Goal: Task Accomplishment & Management: Manage account settings

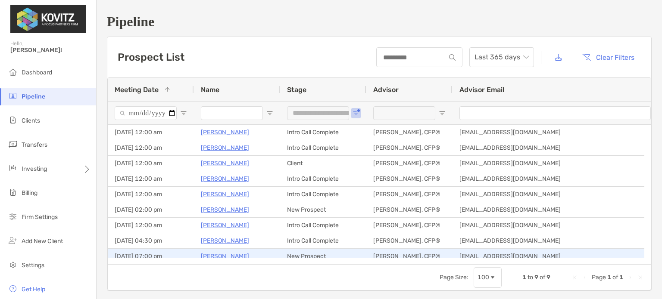
click at [227, 255] on p "[PERSON_NAME]" at bounding box center [225, 256] width 48 height 11
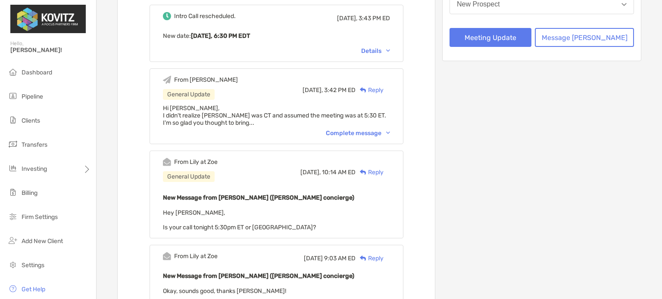
scroll to position [200, 0]
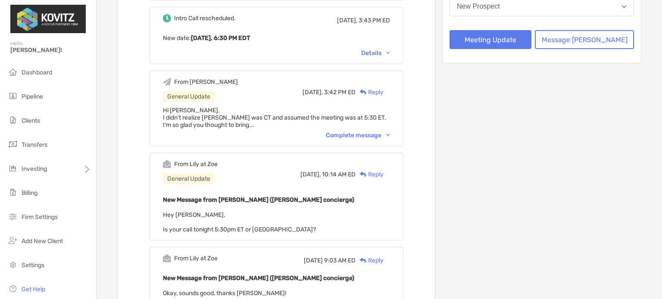
click at [363, 132] on div "Complete message" at bounding box center [358, 135] width 64 height 7
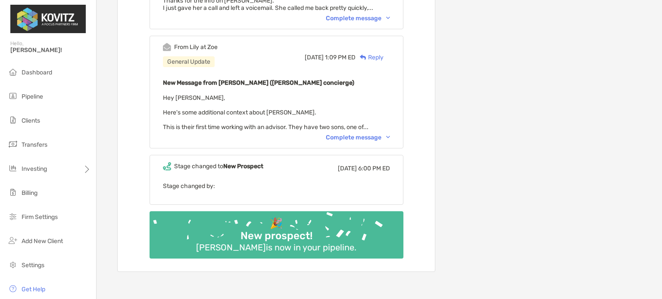
scroll to position [610, 0]
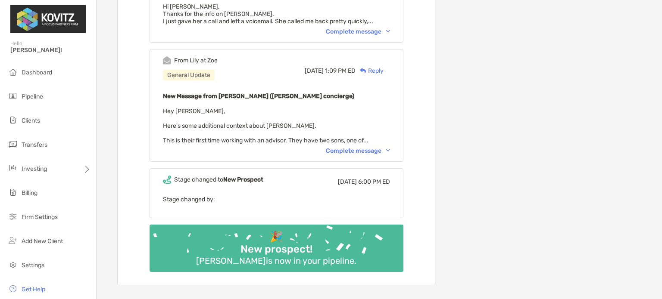
click at [360, 147] on div "Complete message" at bounding box center [358, 150] width 64 height 7
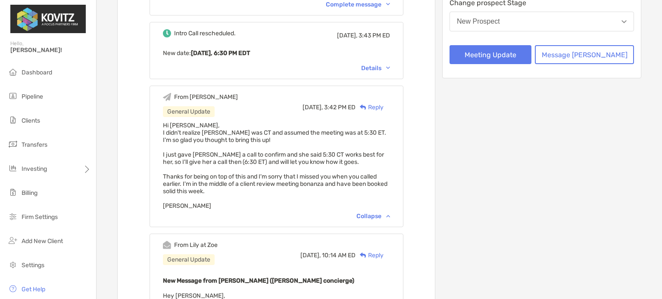
scroll to position [84, 0]
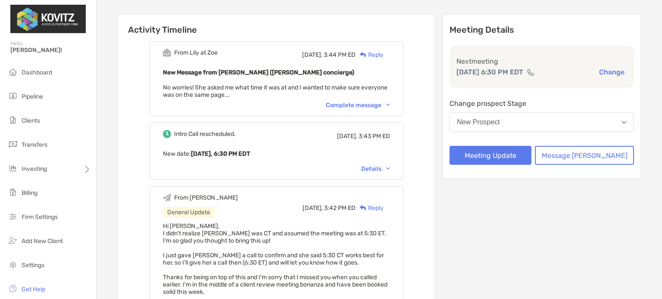
click at [552, 118] on button "New Prospect" at bounding box center [541, 122] width 184 height 20
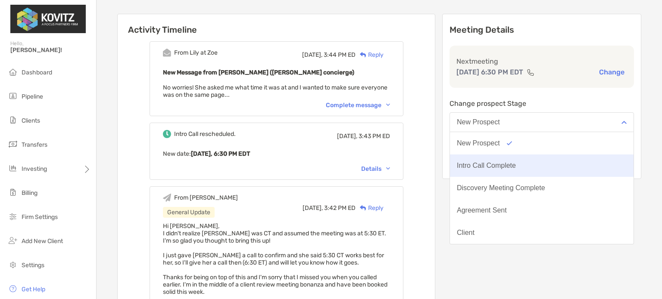
click at [539, 159] on button "Intro Call Complete" at bounding box center [542, 166] width 184 height 22
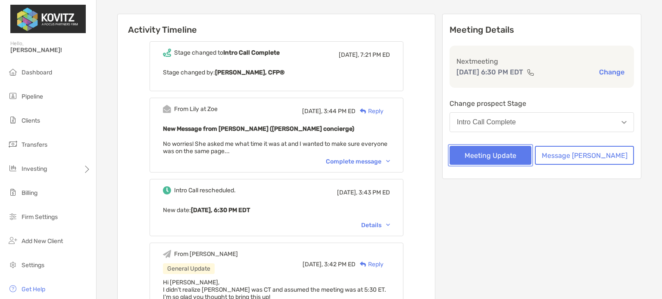
click at [514, 157] on button "Meeting Update" at bounding box center [490, 155] width 82 height 19
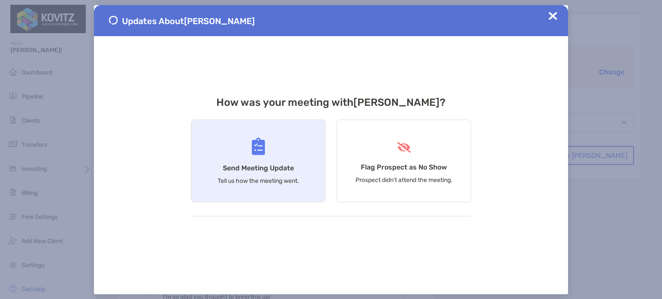
click at [250, 151] on div "Send Meeting Update Tell us how the meeting went." at bounding box center [258, 161] width 134 height 83
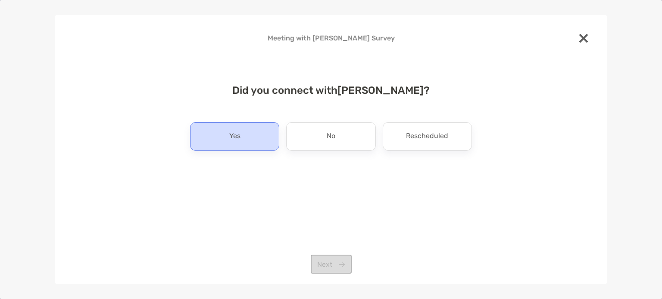
click at [250, 141] on div "Yes" at bounding box center [234, 136] width 89 height 28
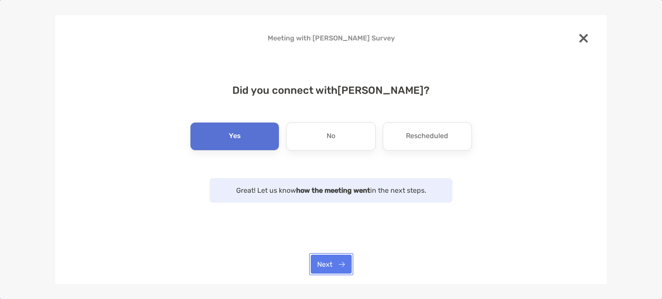
click at [330, 261] on button "Next" at bounding box center [331, 264] width 41 height 19
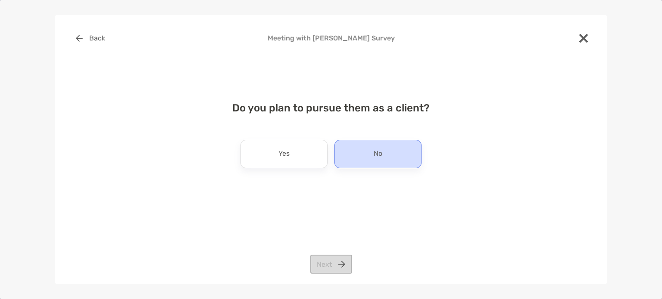
click at [404, 153] on div "No" at bounding box center [377, 154] width 87 height 28
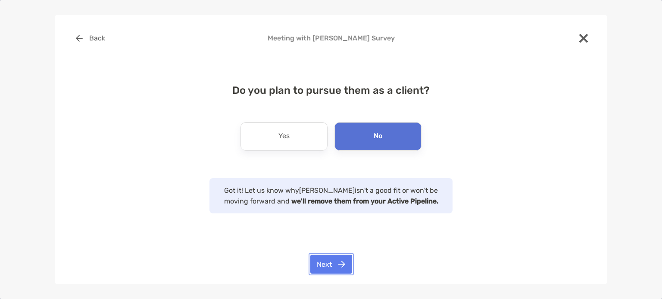
click at [324, 263] on button "Next" at bounding box center [331, 264] width 42 height 19
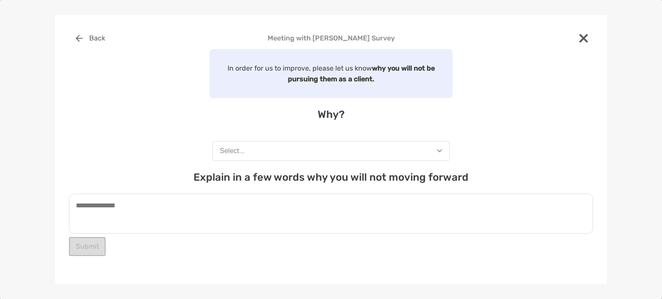
click at [352, 153] on button "Select..." at bounding box center [330, 151] width 237 height 20
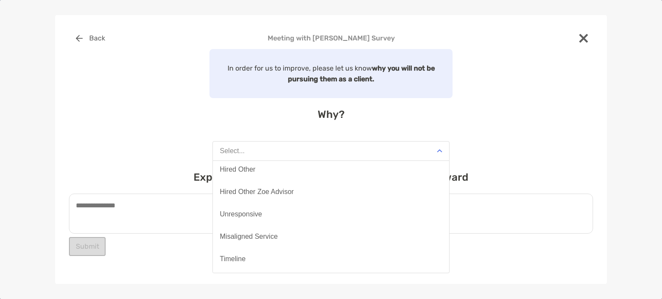
scroll to position [67, 0]
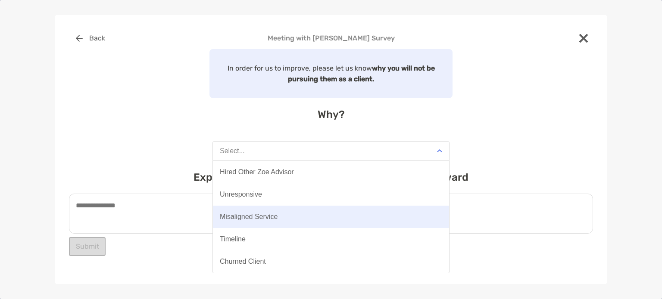
click at [324, 217] on button "Misaligned Service" at bounding box center [331, 217] width 236 height 22
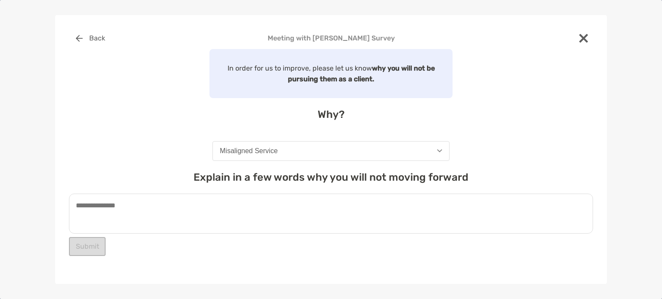
click at [215, 208] on textarea at bounding box center [331, 214] width 524 height 40
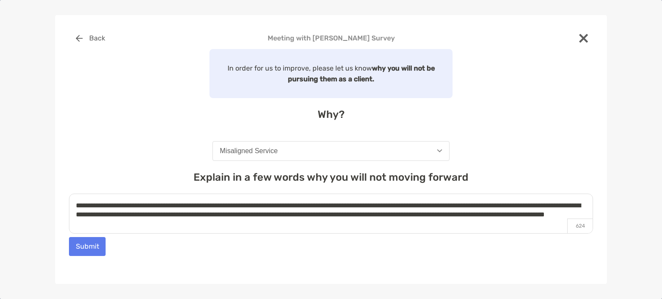
click at [301, 221] on textarea "**********" at bounding box center [331, 214] width 524 height 40
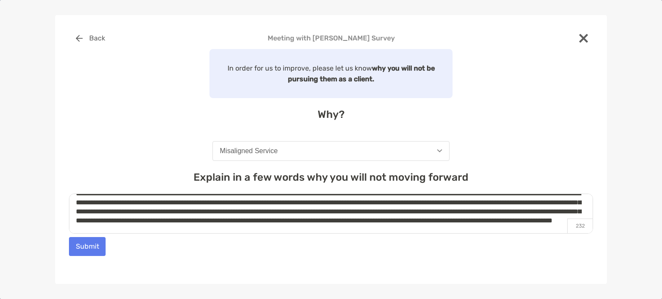
scroll to position [21, 0]
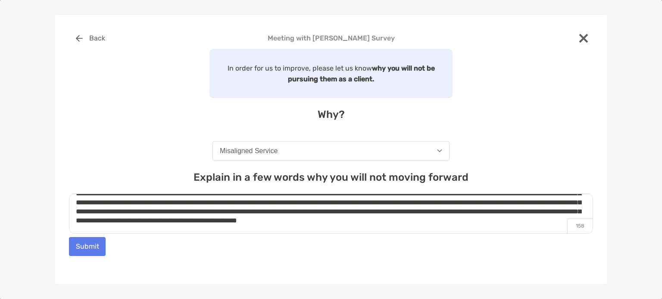
type textarea "**********"
click at [99, 250] on button "Submit" at bounding box center [87, 246] width 37 height 19
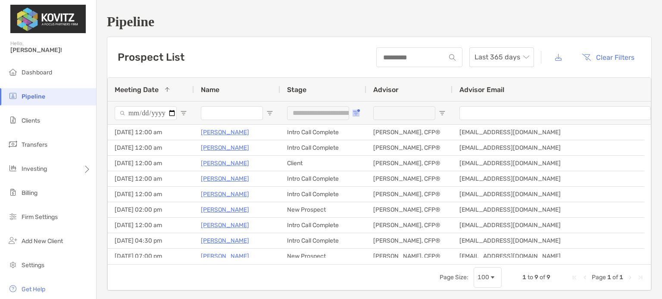
click at [355, 115] on span "Open Filter Menu" at bounding box center [355, 113] width 7 height 7
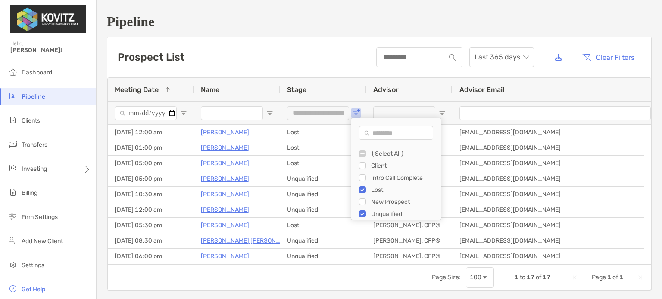
type input "********"
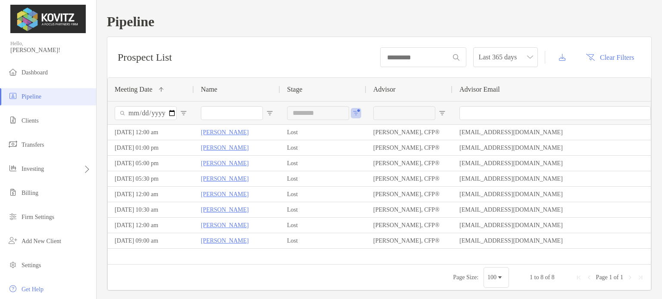
click at [330, 76] on div "Prospect List Last 365 days Clear Filters" at bounding box center [379, 57] width 544 height 41
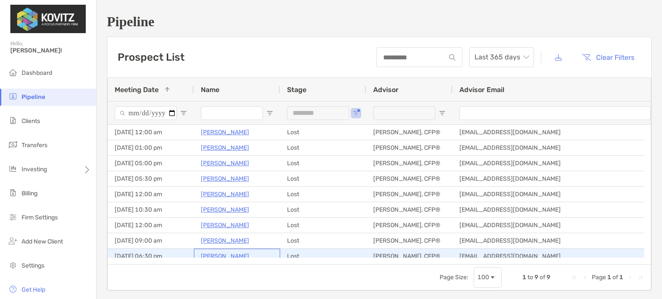
click at [233, 255] on p "[PERSON_NAME]" at bounding box center [225, 256] width 48 height 11
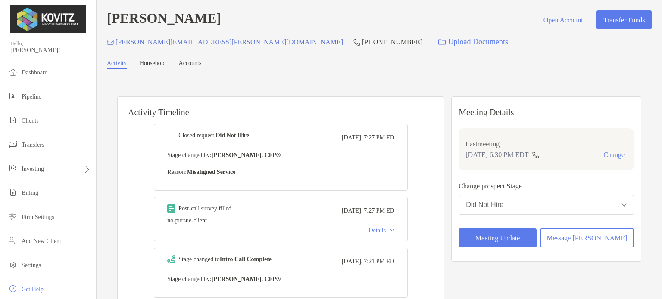
click at [194, 42] on p "[PERSON_NAME][EMAIL_ADDRESS][PERSON_NAME][DOMAIN_NAME]" at bounding box center [228, 42] width 227 height 11
